Goal: Entertainment & Leisure: Consume media (video, audio)

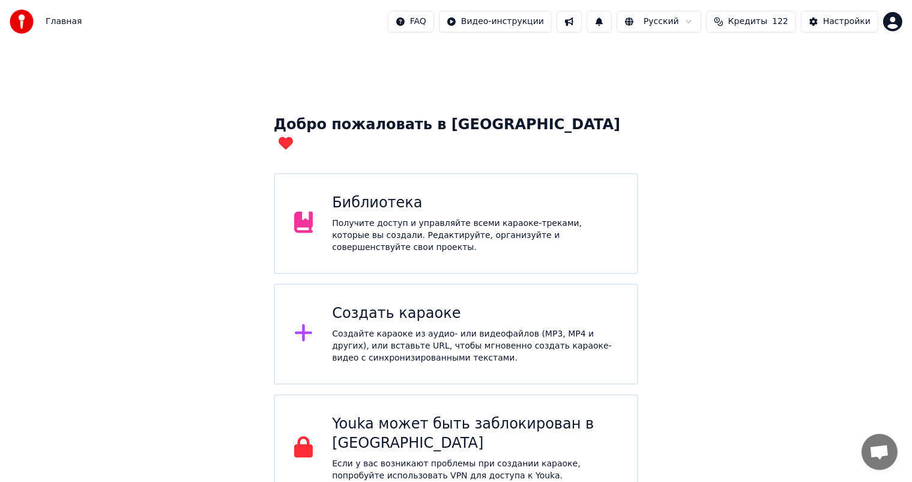
click at [401, 217] on div "Получите доступ и управляйте всеми караоке-треками, которые вы создали. Редакти…" at bounding box center [475, 235] width 286 height 36
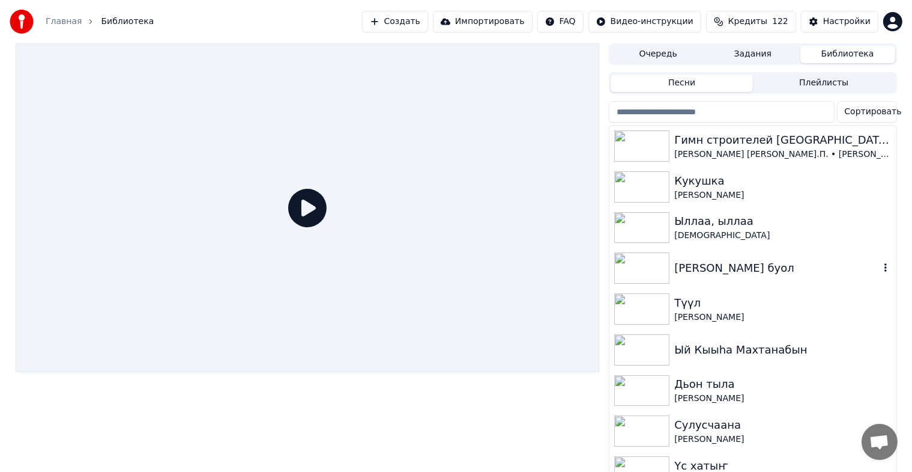
click at [648, 270] on img at bounding box center [642, 267] width 55 height 31
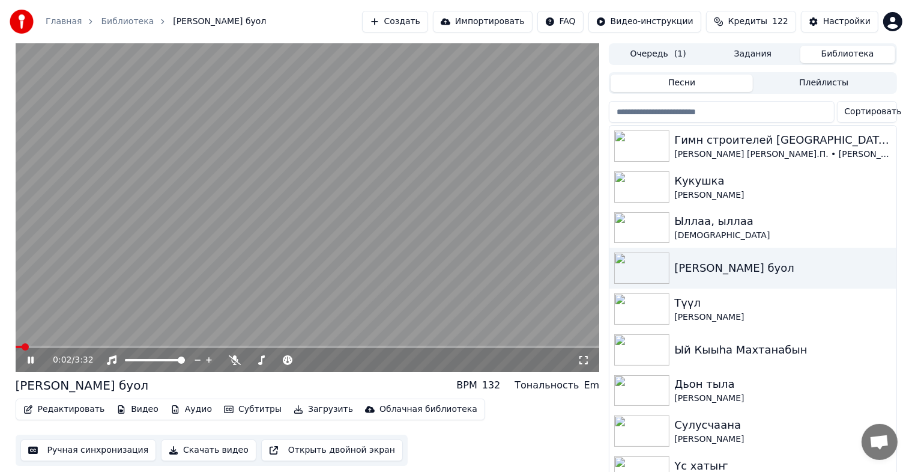
click at [78, 409] on button "Редактировать" at bounding box center [64, 409] width 91 height 17
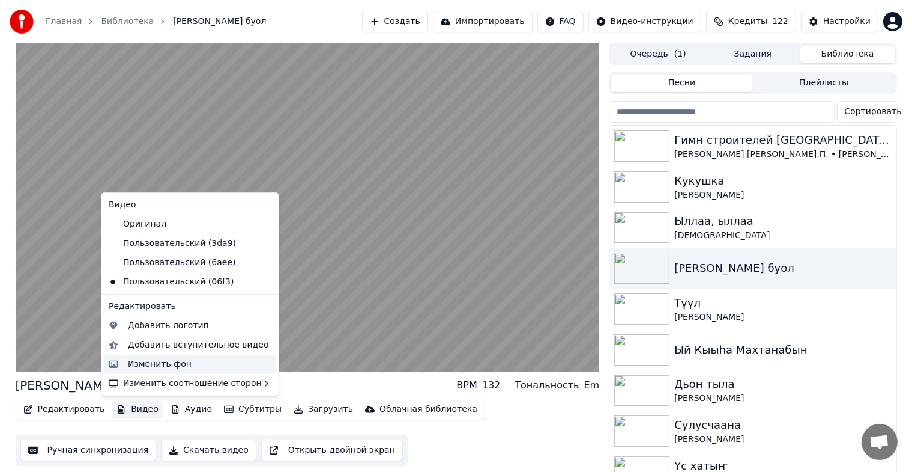
click at [128, 358] on div "Изменить фон" at bounding box center [160, 364] width 64 height 12
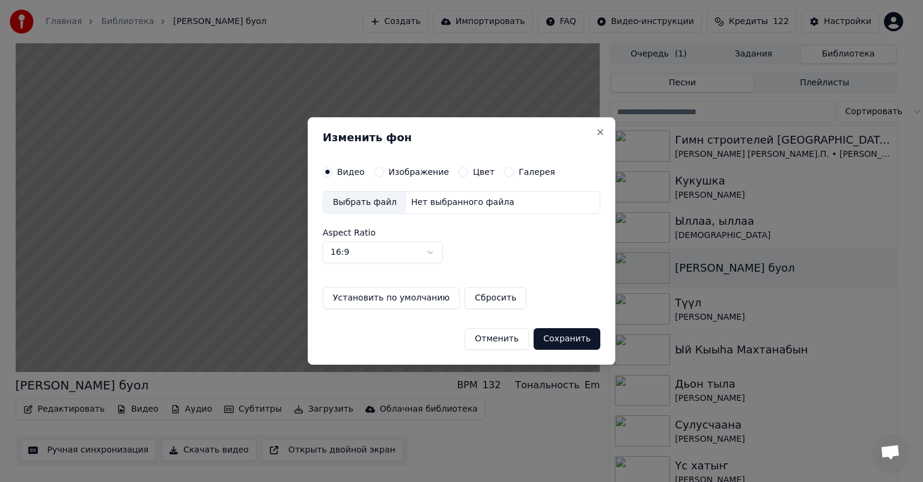
click at [347, 197] on div "Выбрать файл" at bounding box center [364, 203] width 83 height 22
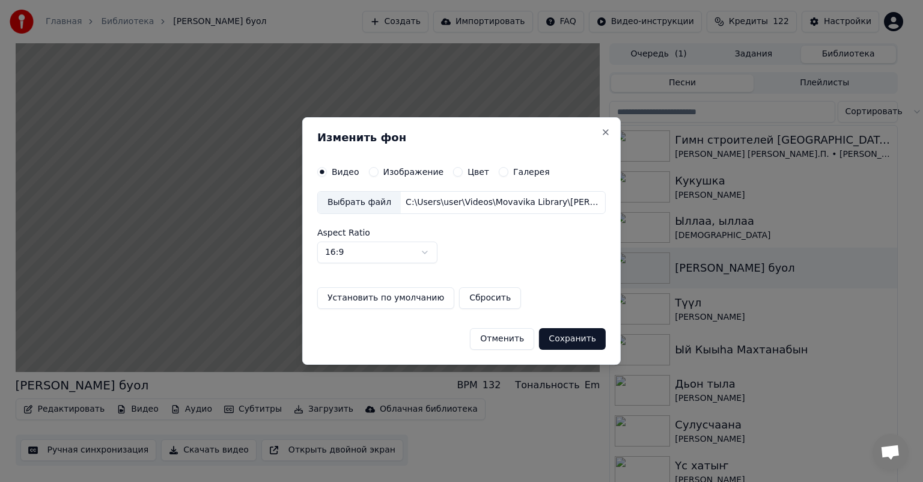
click at [559, 341] on button "Сохранить" at bounding box center [572, 339] width 67 height 22
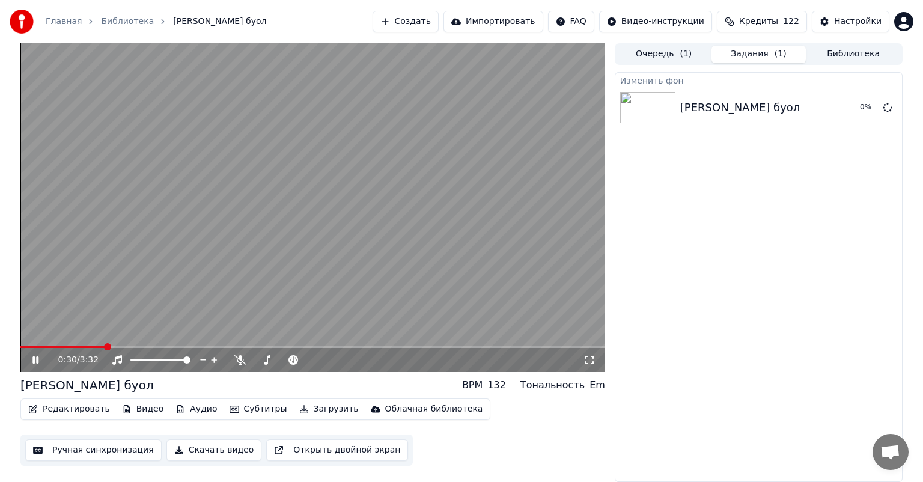
click at [37, 358] on icon at bounding box center [35, 359] width 6 height 7
click at [839, 105] on button "Воспроизвести" at bounding box center [834, 108] width 87 height 22
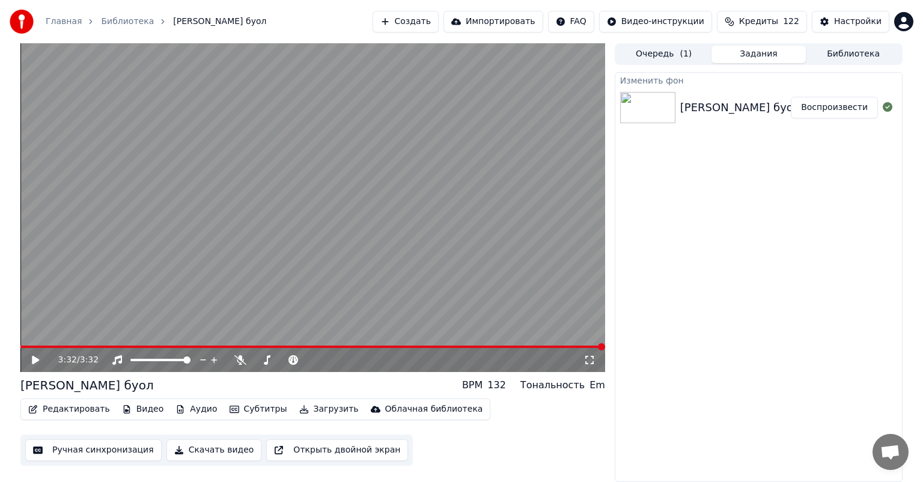
click at [300, 410] on button "Загрузить" at bounding box center [328, 409] width 69 height 17
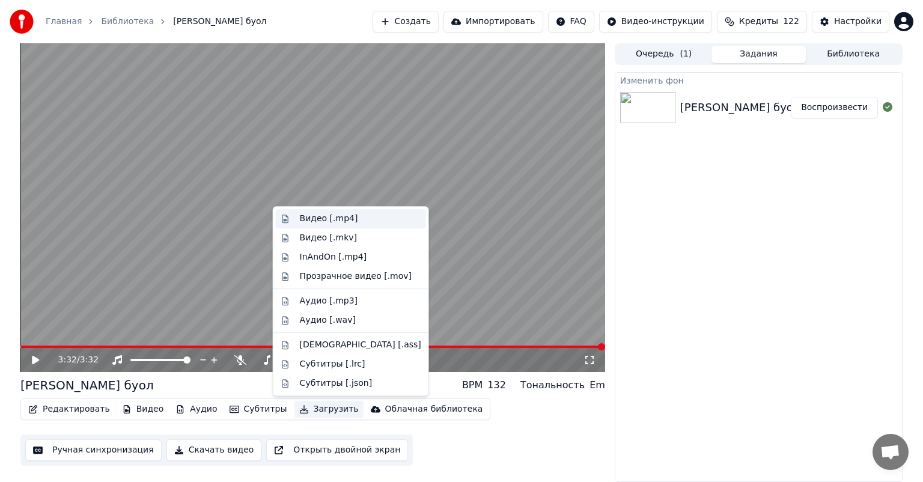
click at [294, 223] on div "Видео [.mp4]" at bounding box center [351, 218] width 150 height 19
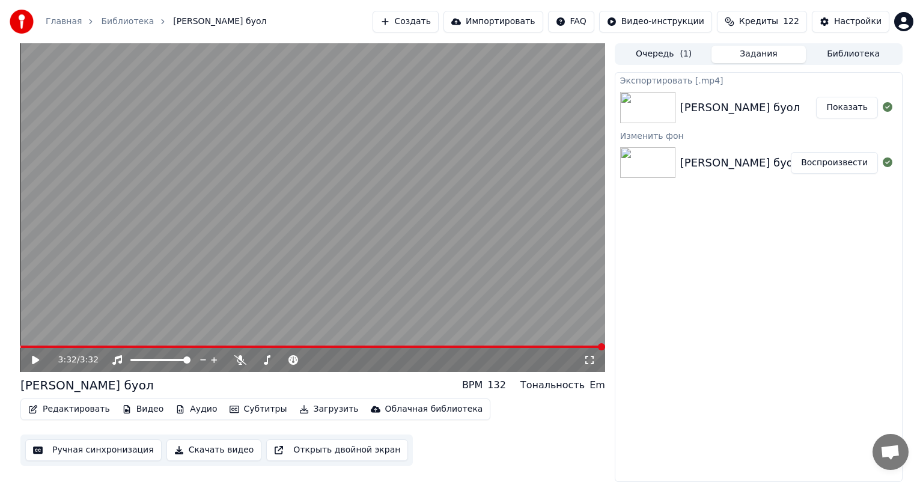
click at [840, 112] on button "Показать" at bounding box center [847, 108] width 62 height 22
